Goal: Transaction & Acquisition: Purchase product/service

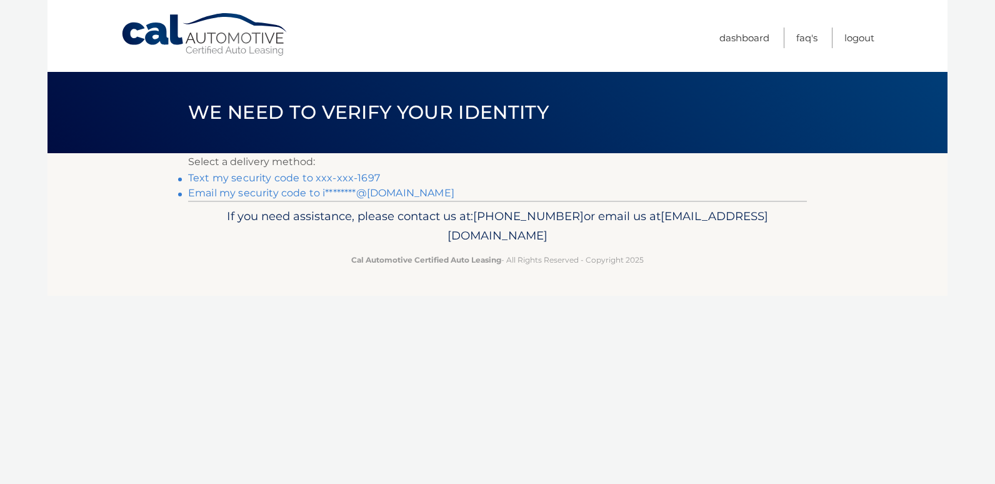
click at [343, 177] on link "Text my security code to xxx-xxx-1697" at bounding box center [284, 178] width 192 height 12
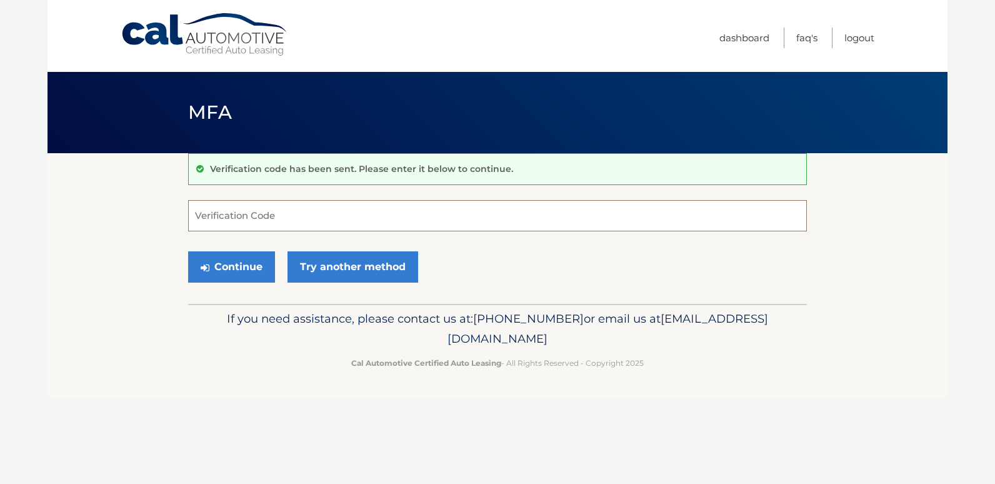
click at [303, 212] on input "Verification Code" at bounding box center [497, 215] width 619 height 31
type input "404918"
click at [241, 271] on button "Continue" at bounding box center [231, 266] width 87 height 31
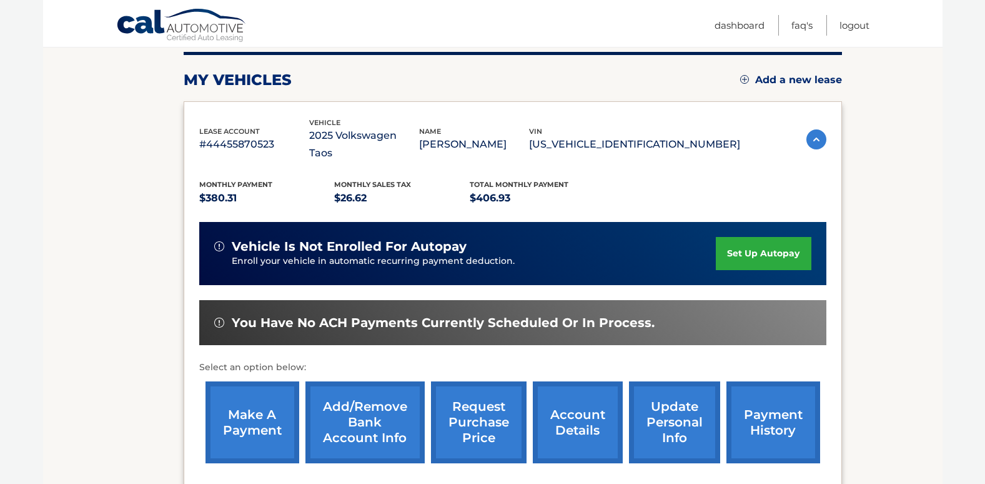
scroll to position [166, 0]
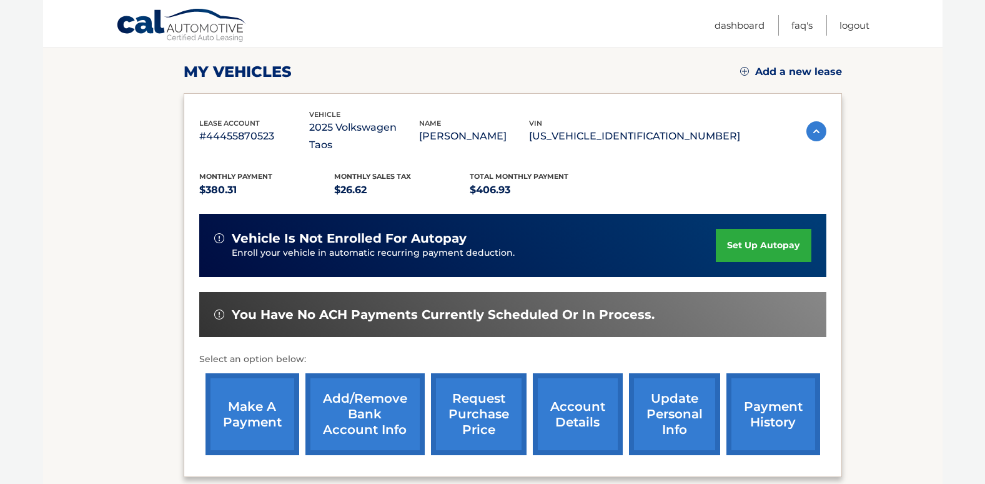
click at [260, 416] on link "make a payment" at bounding box center [253, 414] width 94 height 82
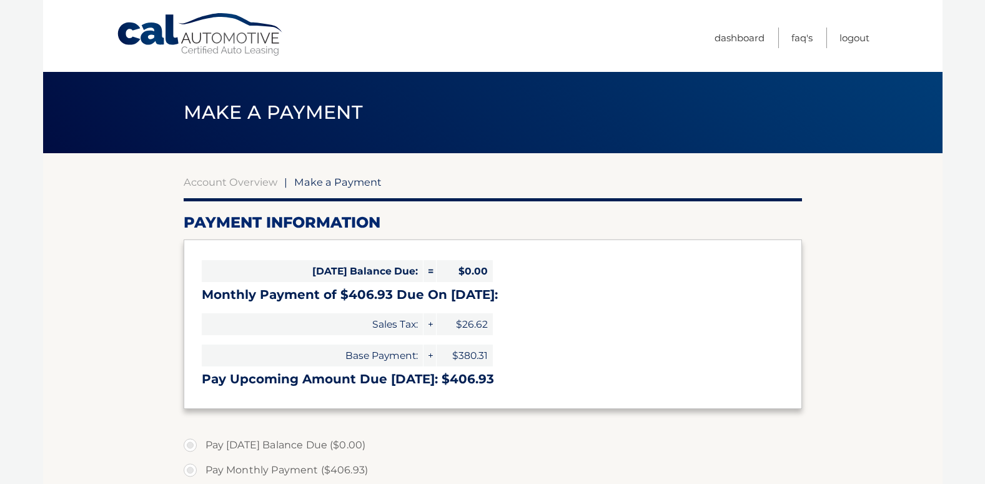
select select "ZjRkMzY1YjctOWE5Yy00YzI0LWFmMWMtOGVmNDgyMjZmMWQw"
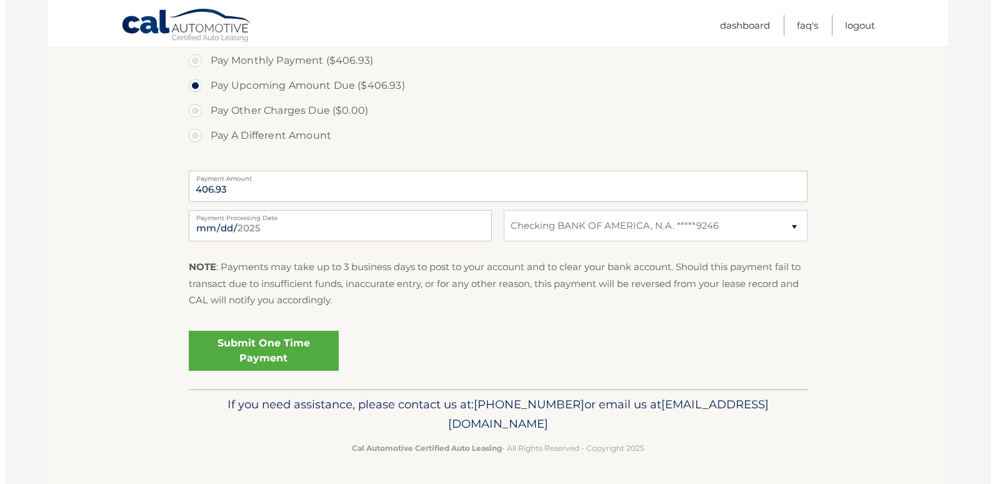
scroll to position [361, 0]
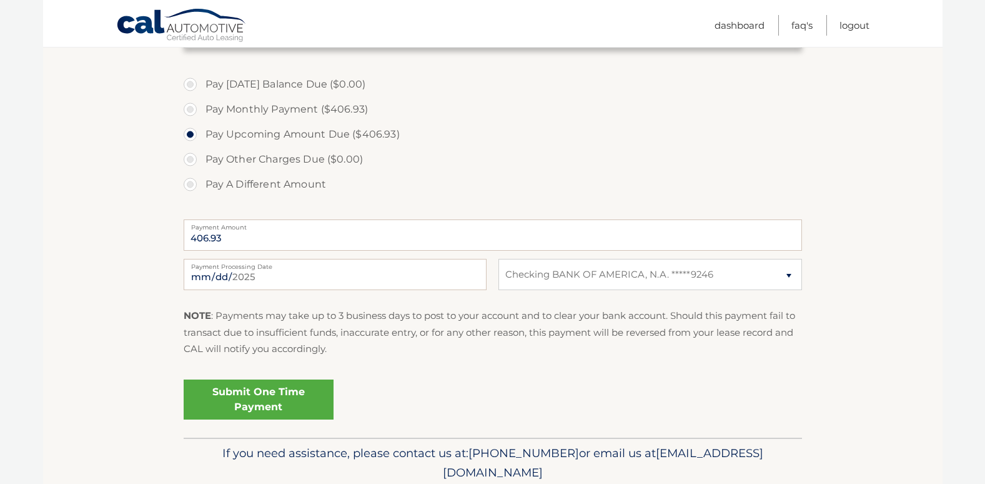
click at [222, 404] on link "Submit One Time Payment" at bounding box center [259, 399] width 150 height 40
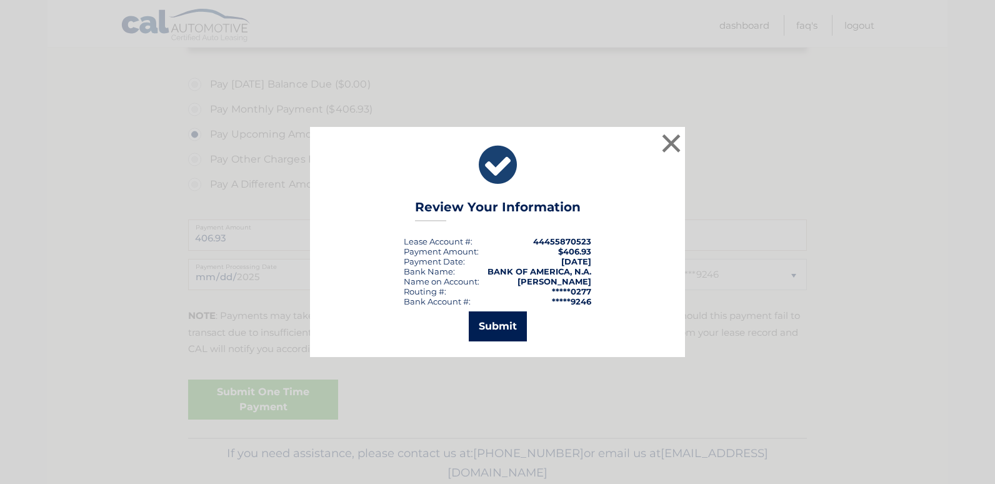
click at [504, 332] on button "Submit" at bounding box center [498, 326] width 58 height 30
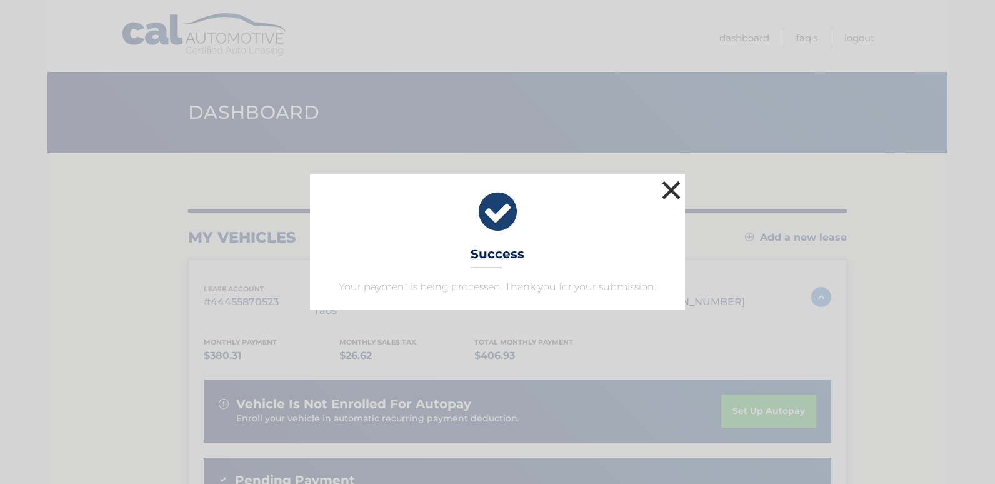
click at [664, 190] on button "×" at bounding box center [671, 189] width 25 height 25
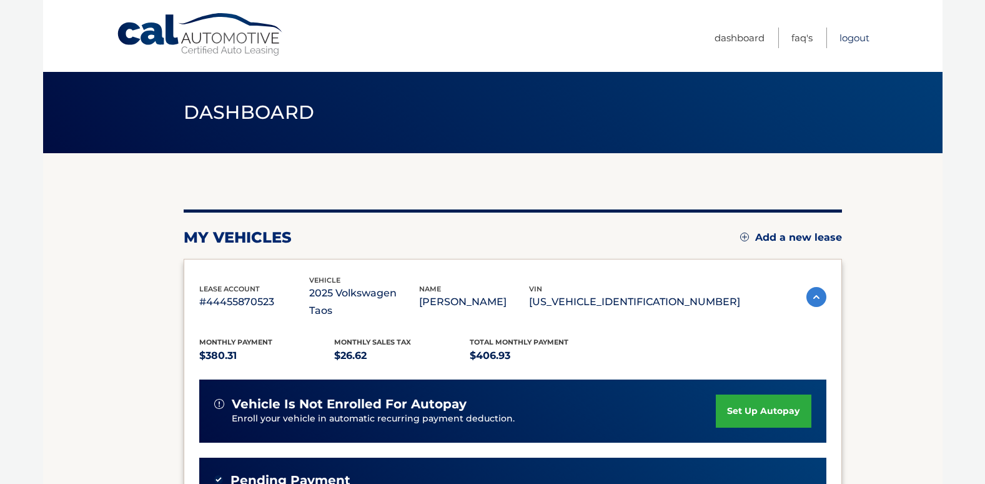
click at [848, 38] on link "Logout" at bounding box center [855, 37] width 30 height 21
